Goal: Information Seeking & Learning: Check status

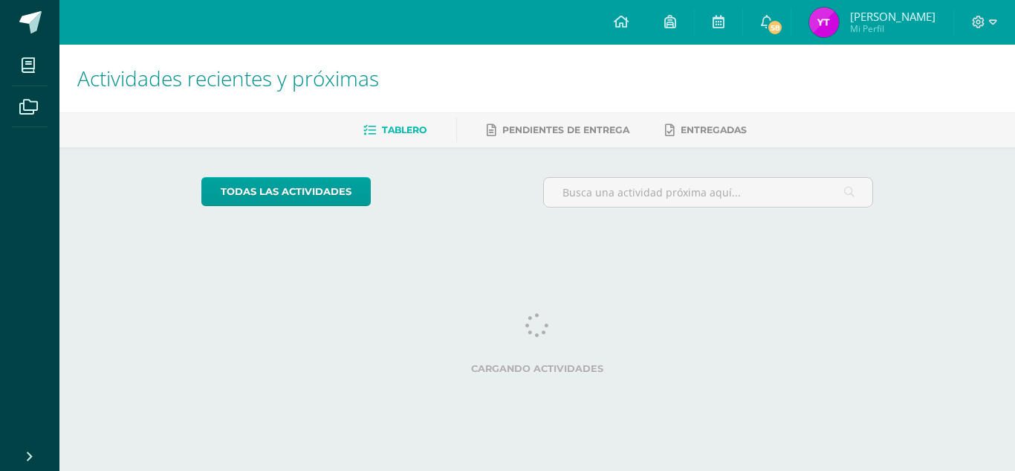
click at [822, 19] on img at bounding box center [824, 22] width 30 height 30
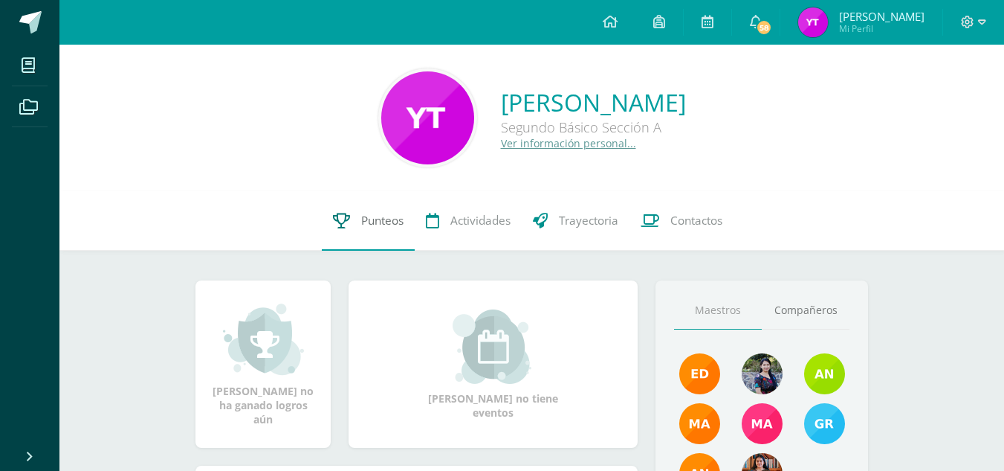
click at [369, 221] on span "Punteos" at bounding box center [382, 221] width 42 height 16
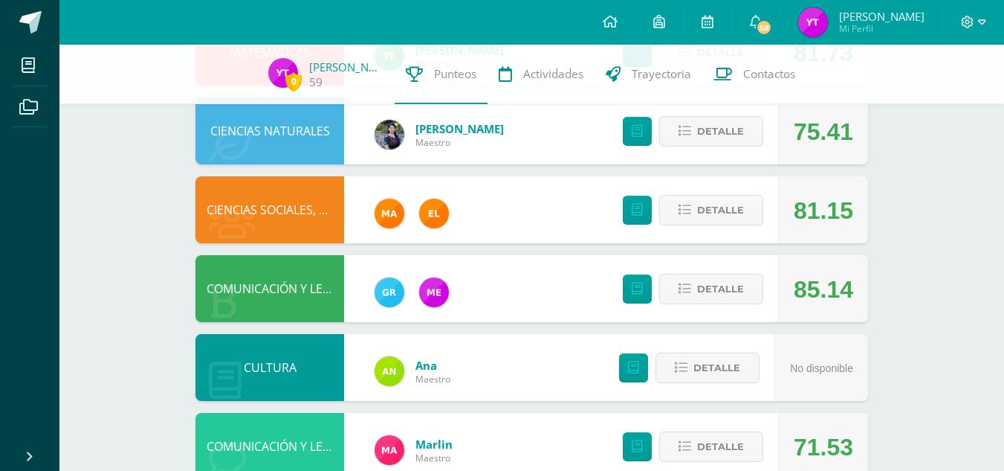
scroll to position [453, 0]
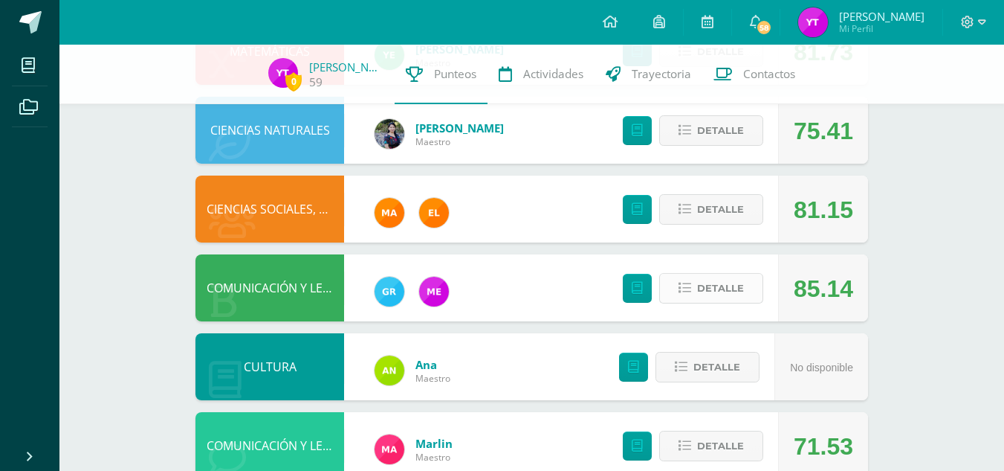
click at [698, 291] on span "Detalle" at bounding box center [720, 288] width 47 height 28
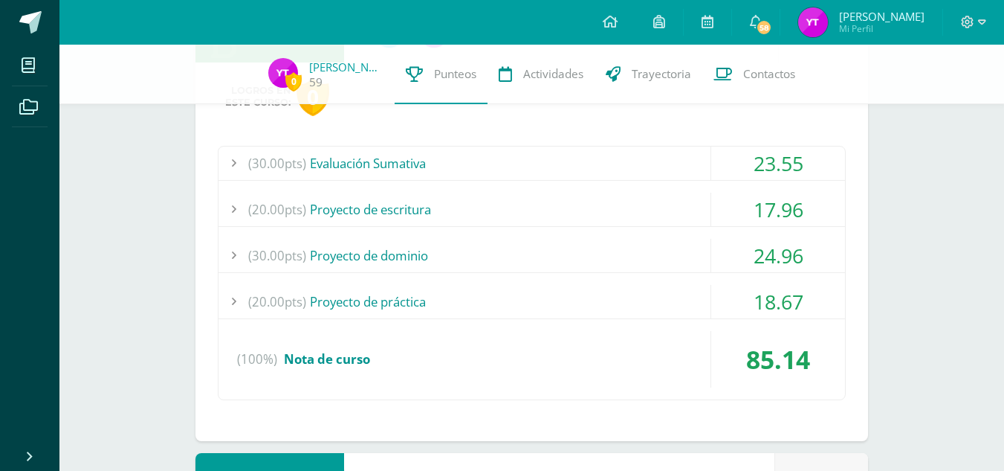
scroll to position [712, 0]
click at [421, 303] on div "(20.00pts) Proyecto de práctica" at bounding box center [532, 300] width 627 height 33
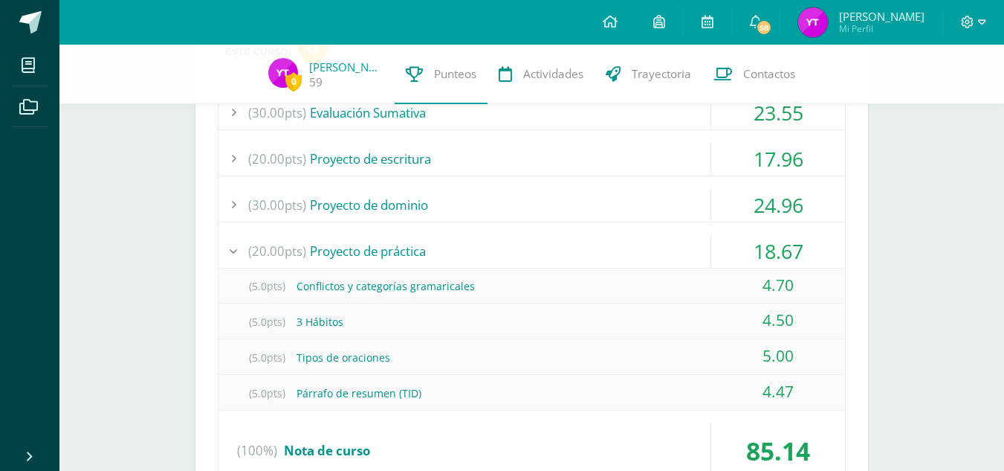
scroll to position [763, 0]
click at [409, 204] on div "(30.00pts) Proyecto de dominio" at bounding box center [532, 203] width 627 height 33
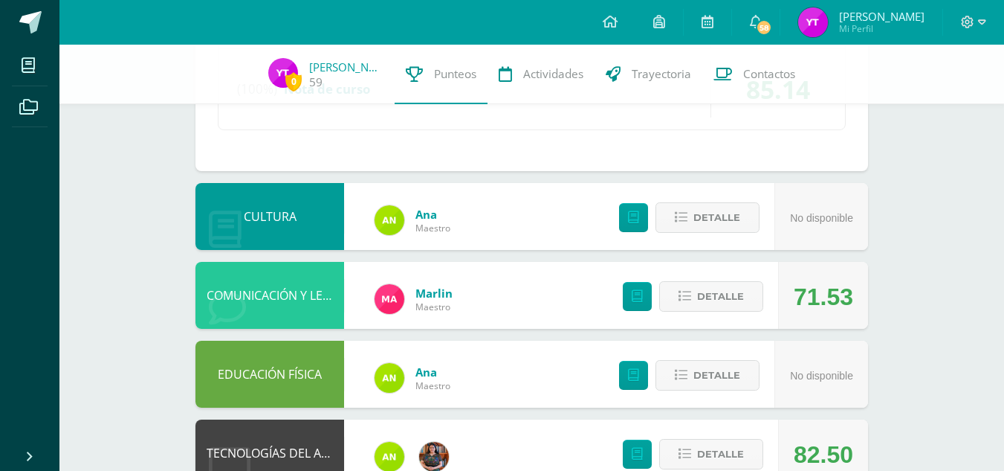
scroll to position [1397, 0]
